Goal: Find contact information: Obtain details needed to contact an individual or organization

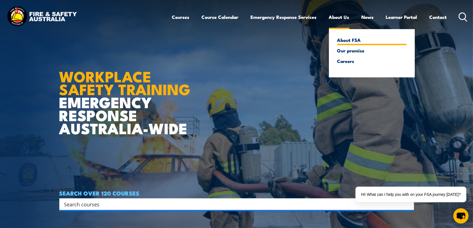
click at [343, 37] on link "About FSA" at bounding box center [371, 39] width 69 height 5
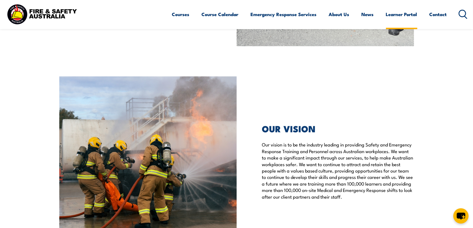
scroll to position [1165, 0]
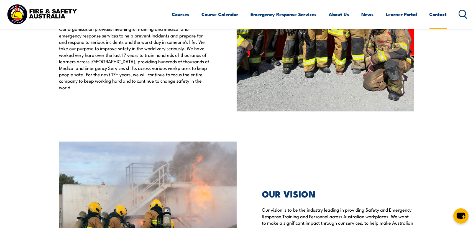
click at [437, 14] on link "Contact" at bounding box center [438, 14] width 17 height 15
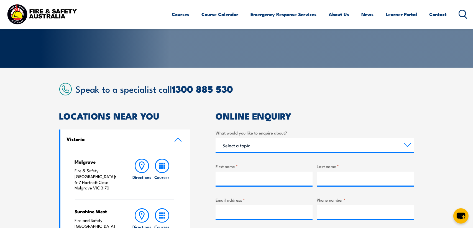
scroll to position [28, 0]
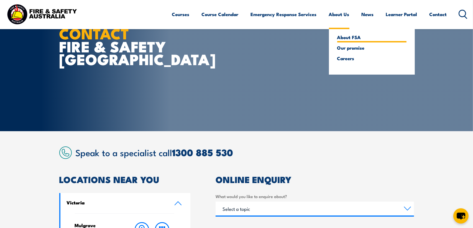
click at [347, 37] on link "About FSA" at bounding box center [371, 37] width 69 height 5
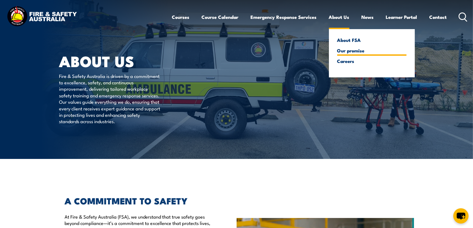
click at [347, 51] on link "Our promise" at bounding box center [371, 50] width 69 height 5
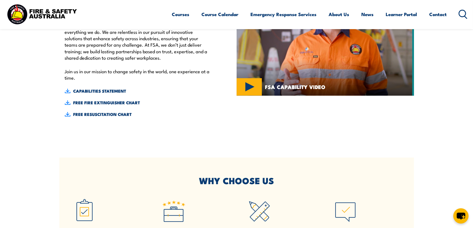
scroll to position [333, 0]
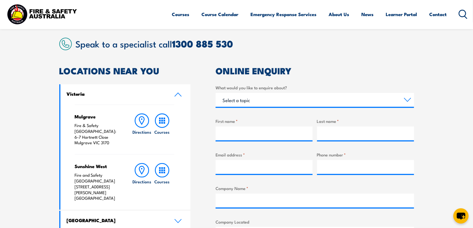
scroll to position [139, 0]
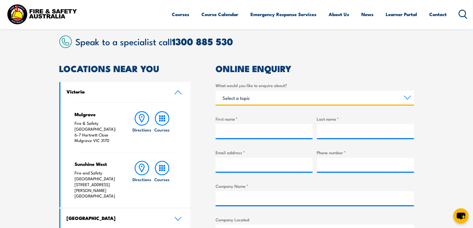
click at [265, 99] on select "Select a topic Training Emergency Response Services General Enquiry" at bounding box center [315, 98] width 199 height 14
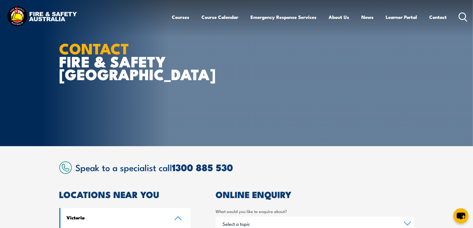
scroll to position [0, 0]
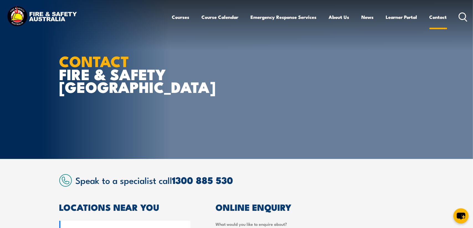
click at [439, 15] on link "Contact" at bounding box center [438, 17] width 17 height 15
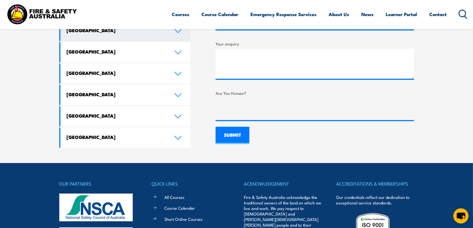
scroll to position [416, 0]
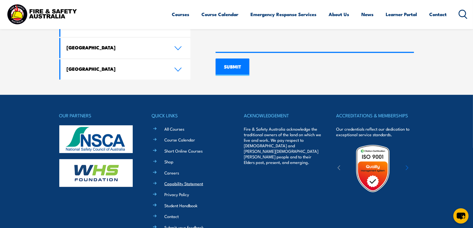
click at [180, 181] on link "Capability Statement" at bounding box center [183, 184] width 39 height 6
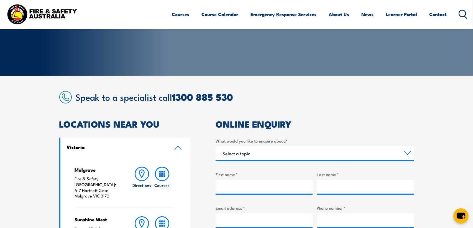
scroll to position [0, 0]
